Goal: Task Accomplishment & Management: Use online tool/utility

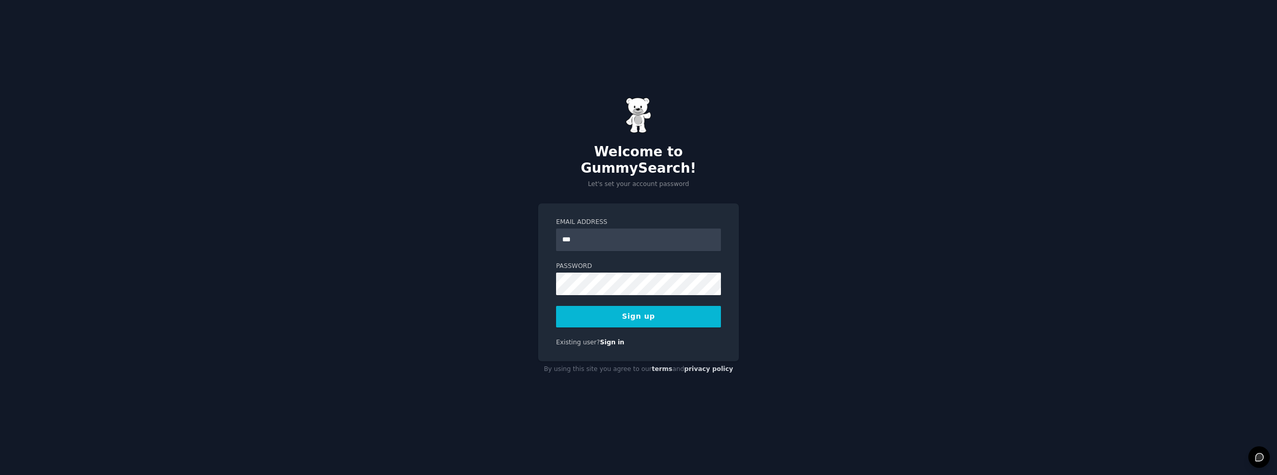
type input "**********"
click at [556, 306] on button "Sign up" at bounding box center [638, 317] width 165 height 22
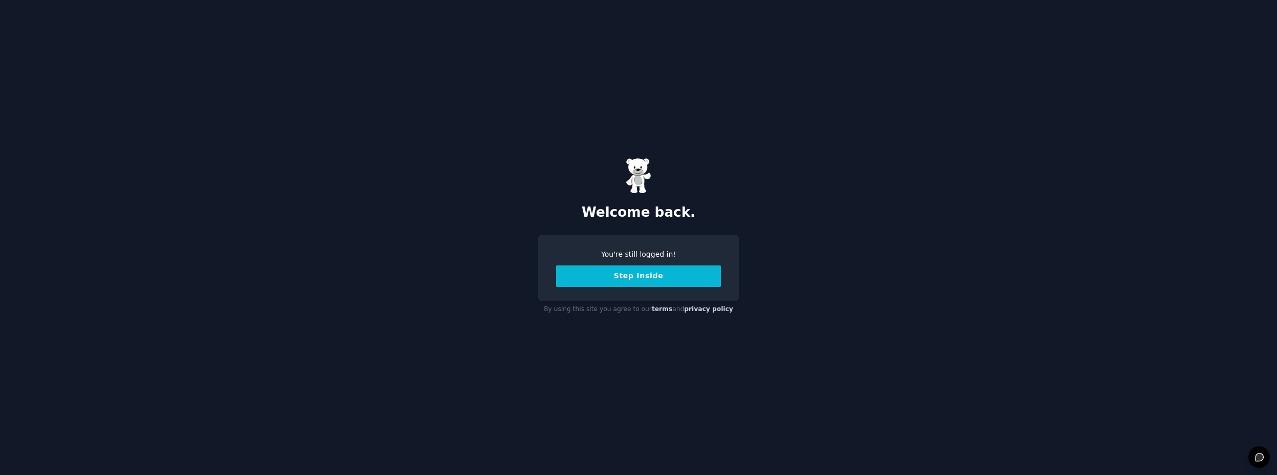
click at [646, 281] on button "Step Inside" at bounding box center [638, 276] width 165 height 22
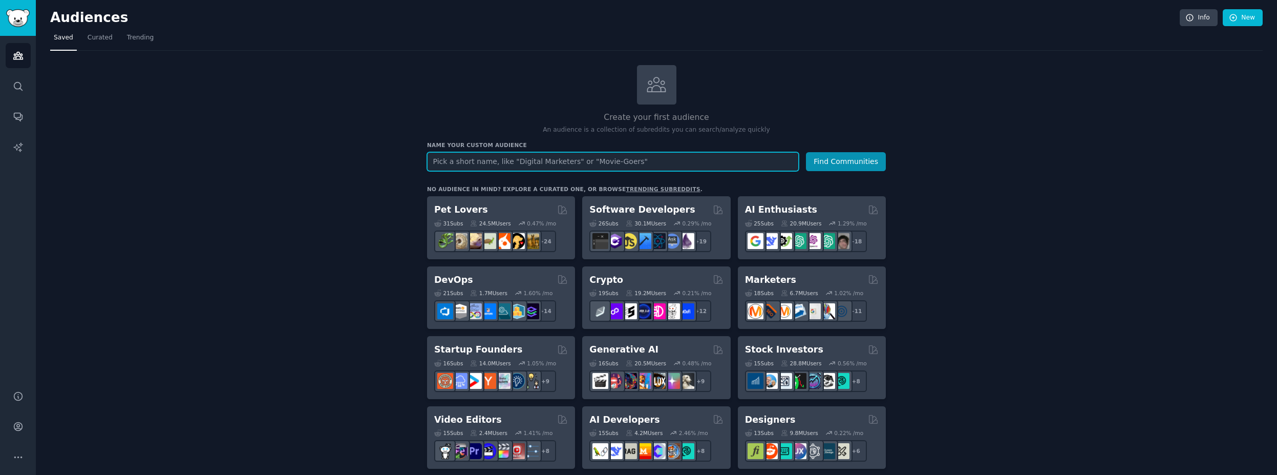
click at [496, 160] on input "text" at bounding box center [613, 161] width 372 height 19
type input "kids"
click at [806, 152] on button "Find Communities" at bounding box center [846, 161] width 80 height 19
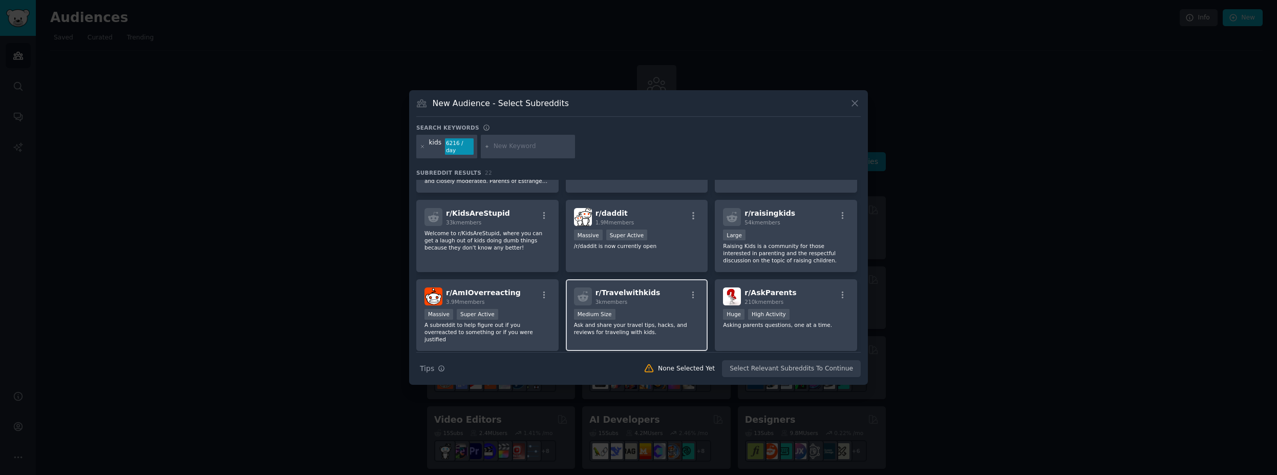
scroll to position [221, 0]
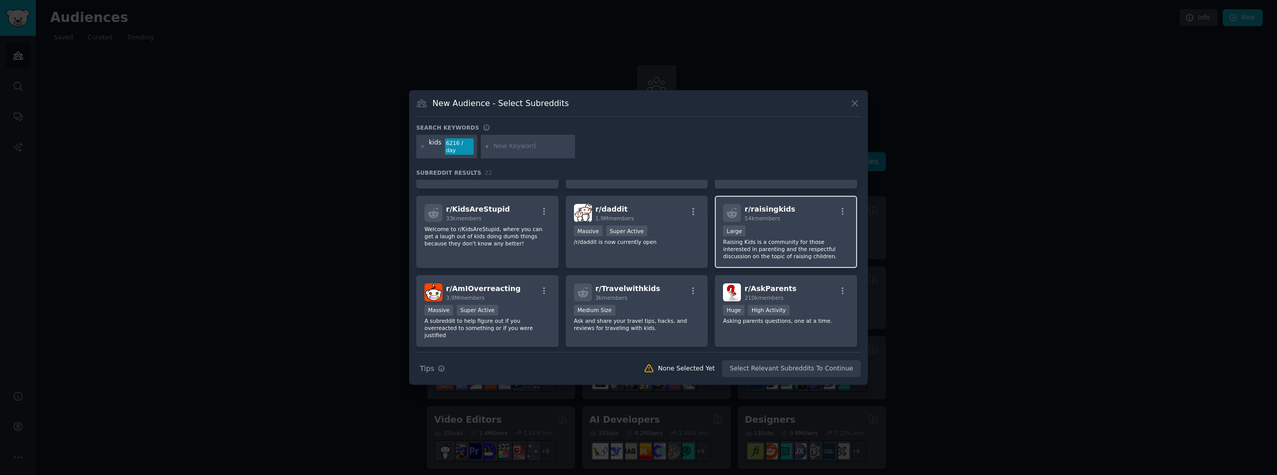
click at [770, 243] on p "Raising Kids is a community for those interested in parenting and the respectfu…" at bounding box center [786, 249] width 126 height 22
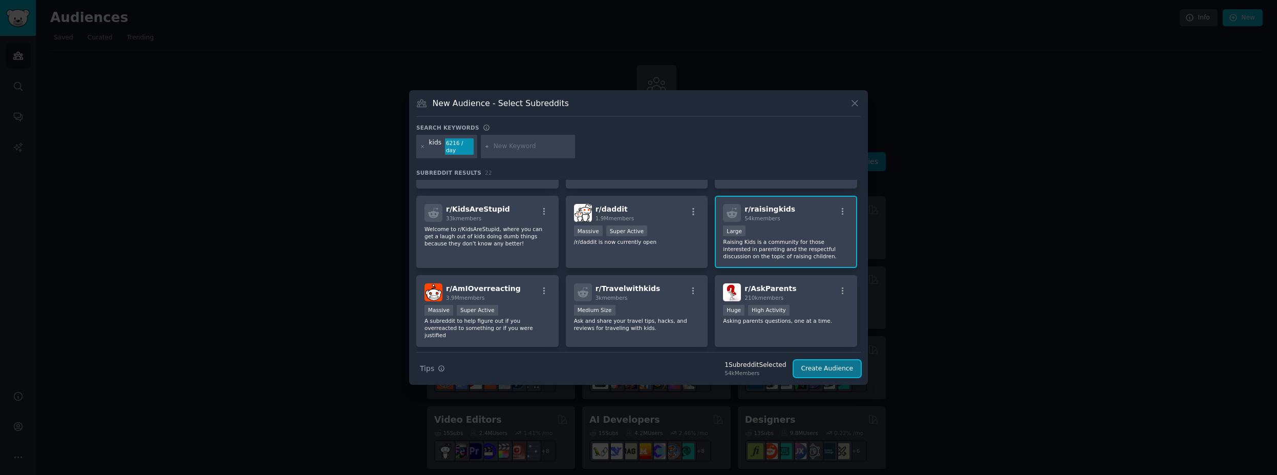
click at [844, 369] on button "Create Audience" at bounding box center [828, 368] width 68 height 17
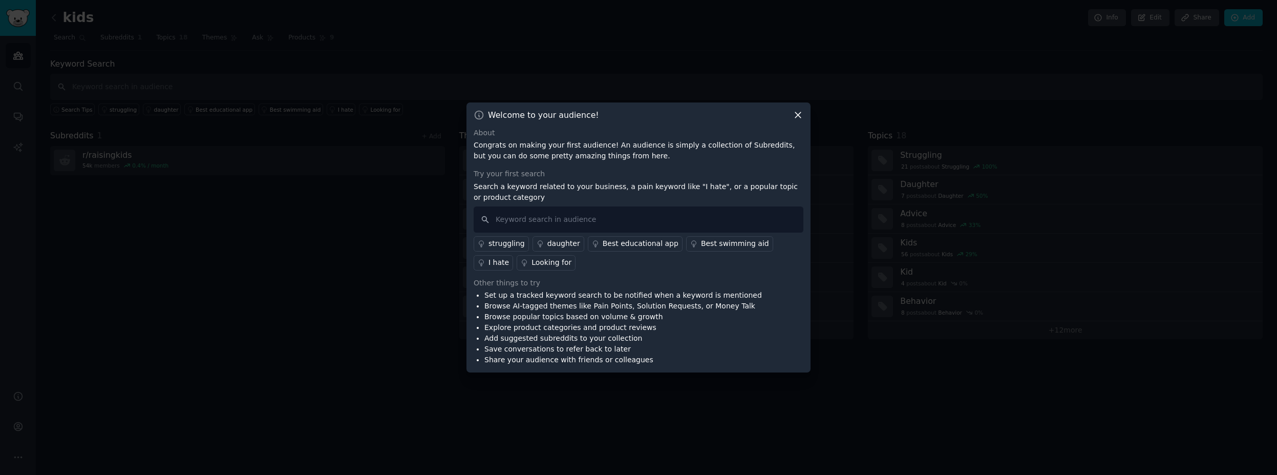
click at [506, 248] on div "struggling" at bounding box center [507, 243] width 36 height 11
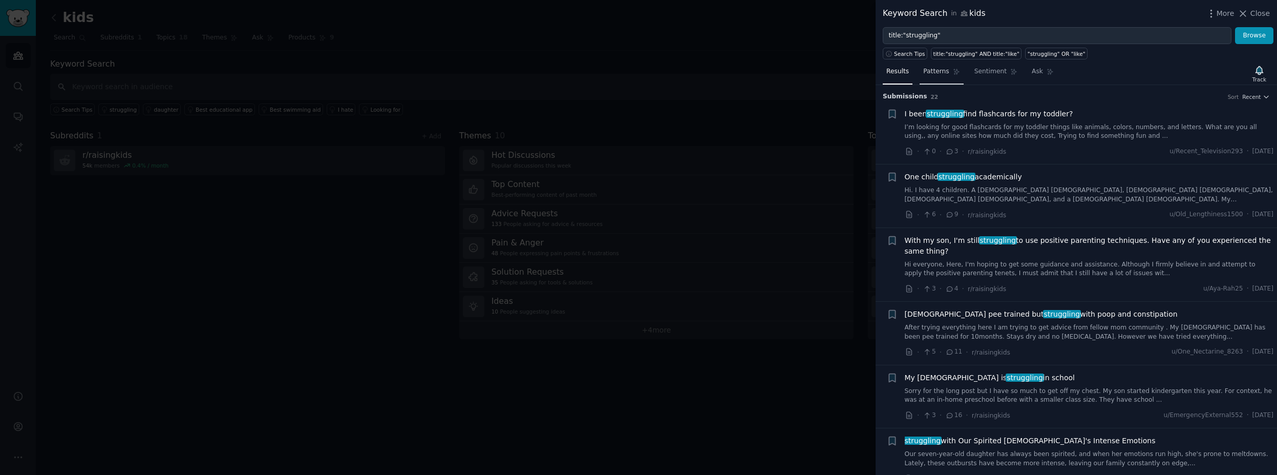
click at [938, 71] on span "Patterns" at bounding box center [936, 71] width 26 height 9
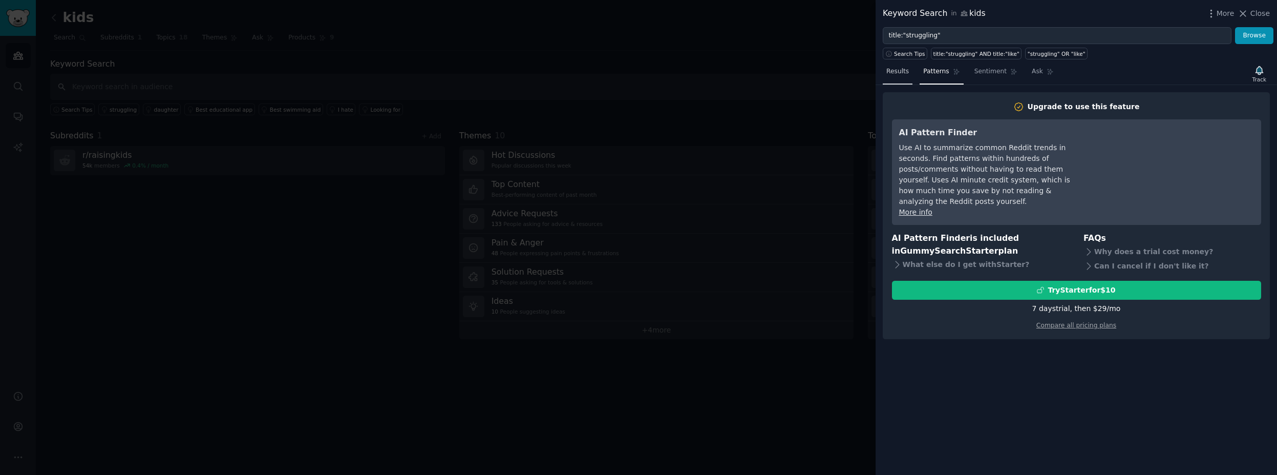
click at [904, 73] on span "Results" at bounding box center [898, 71] width 23 height 9
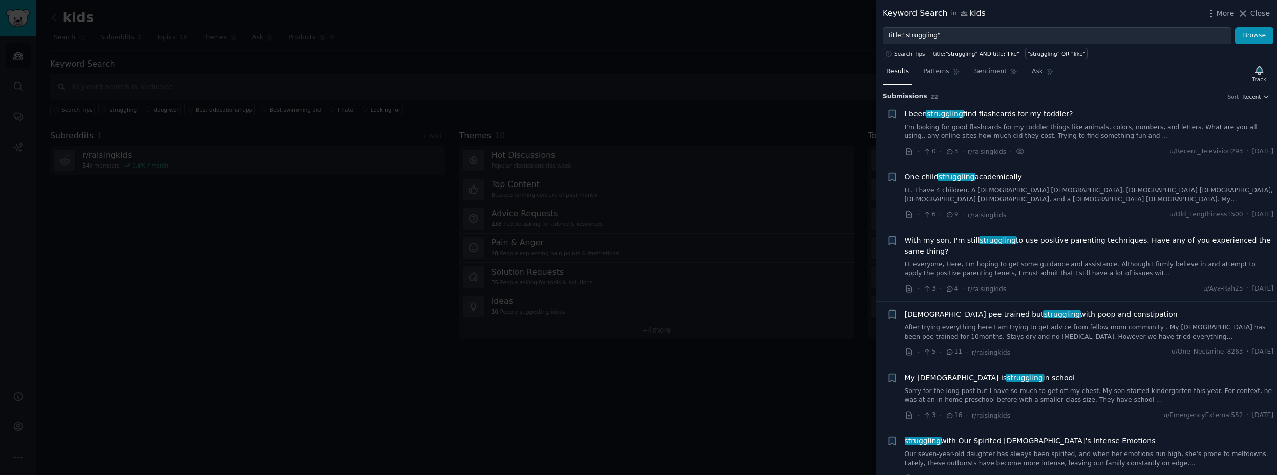
click at [790, 121] on div at bounding box center [638, 237] width 1277 height 475
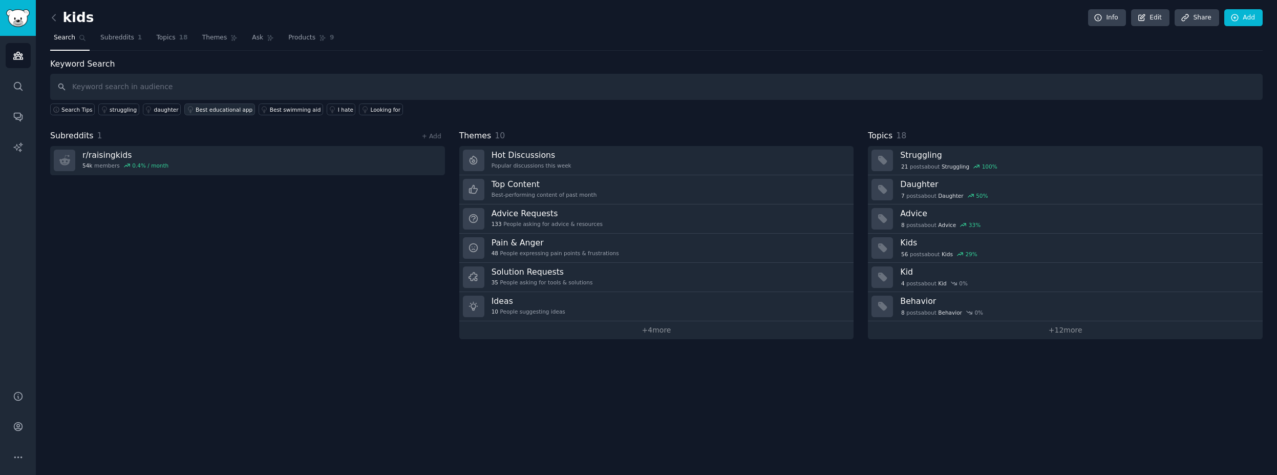
click at [219, 113] on link "Best educational app" at bounding box center [219, 109] width 71 height 12
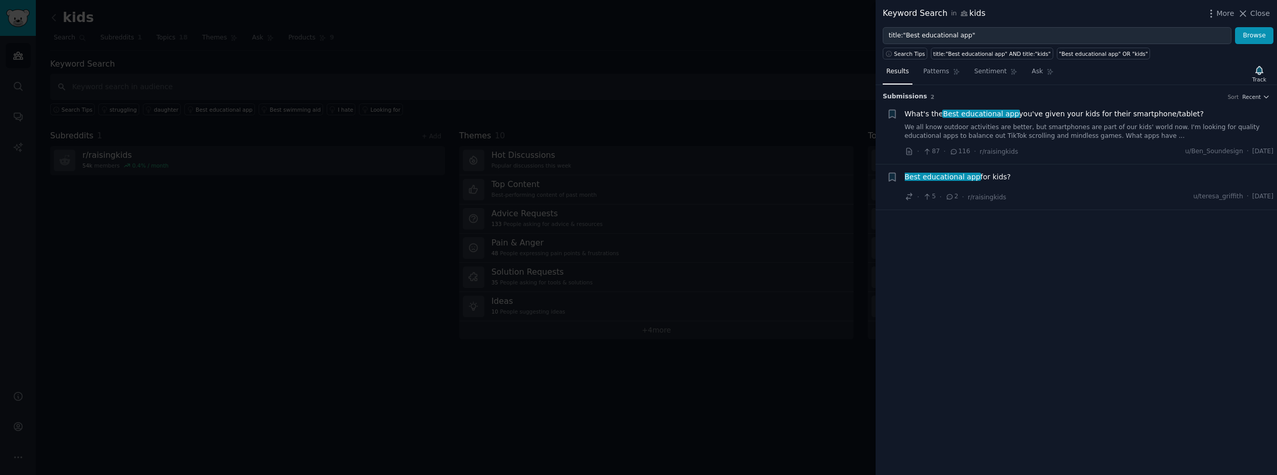
click at [1047, 116] on span "What's the Best educational app you've given your kids for their smartphone/tab…" at bounding box center [1054, 114] width 299 height 11
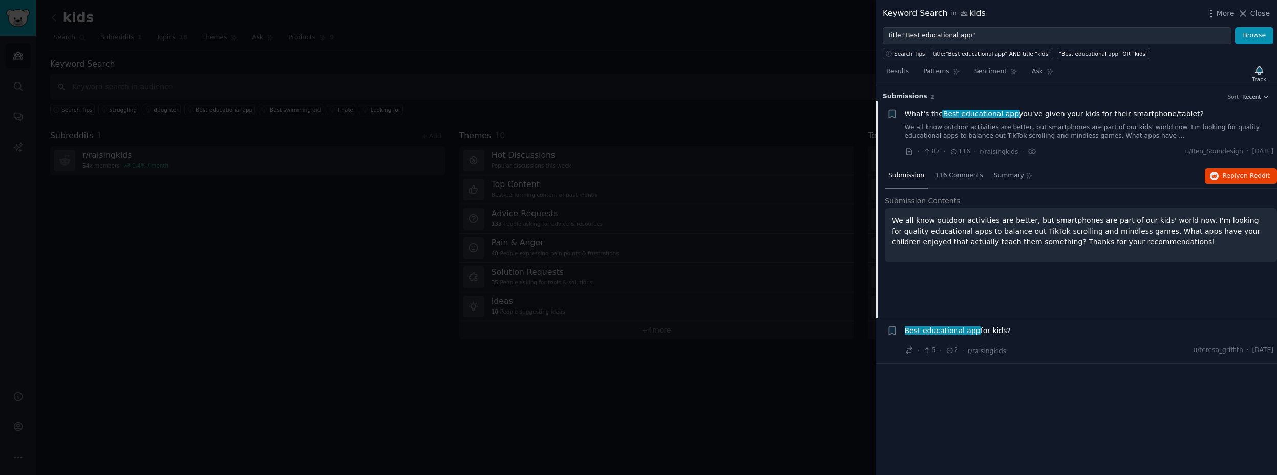
click at [985, 120] on div "What's the Best educational app you've given your kids for their smartphone/tab…" at bounding box center [1089, 125] width 369 height 32
click at [986, 113] on span "Best educational app" at bounding box center [981, 114] width 78 height 8
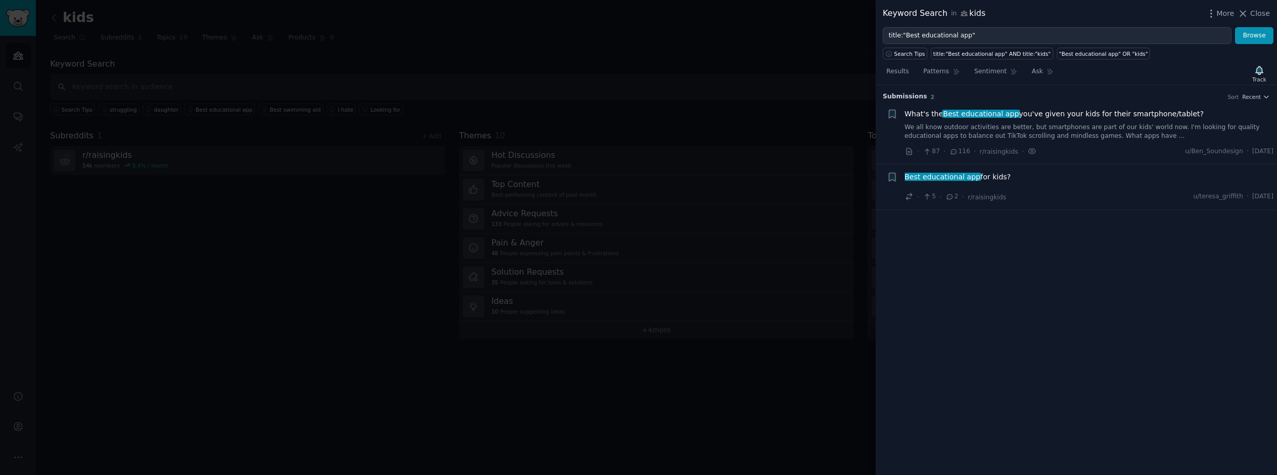
click at [986, 113] on span "Best educational app" at bounding box center [981, 114] width 78 height 8
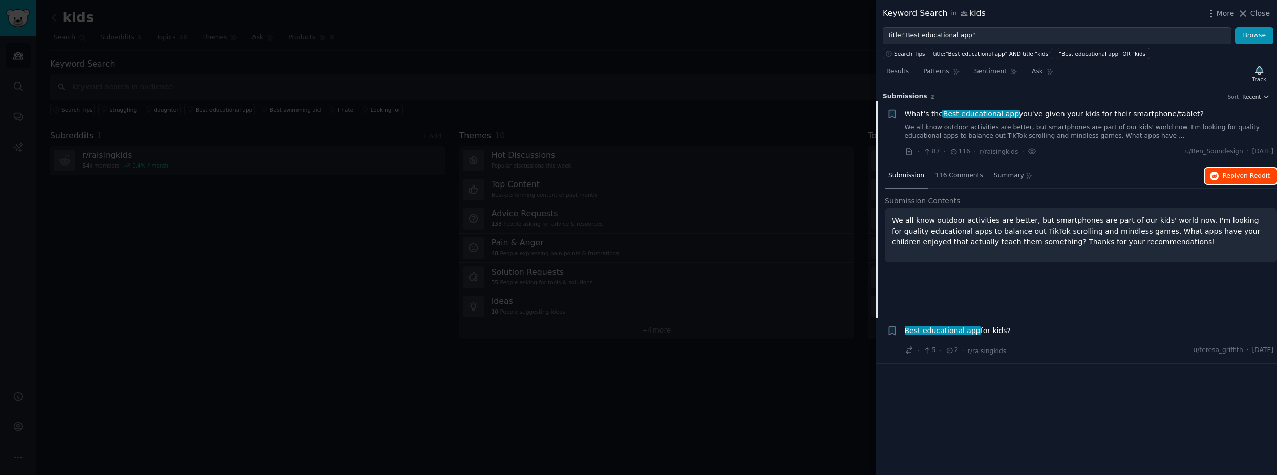
click at [1242, 178] on span "on Reddit" at bounding box center [1256, 175] width 30 height 7
